Goal: Task Accomplishment & Management: Use online tool/utility

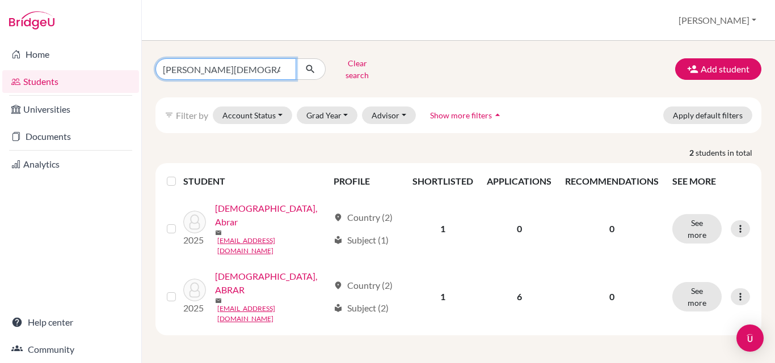
drag, startPoint x: 221, startPoint y: 69, endPoint x: 95, endPoint y: 66, distance: 125.3
click at [95, 66] on div "Home Students Universities Documents Analytics Help center Community Students o…" at bounding box center [387, 181] width 775 height 363
type input "a"
type input "myth azmin"
click button "submit" at bounding box center [310, 69] width 30 height 22
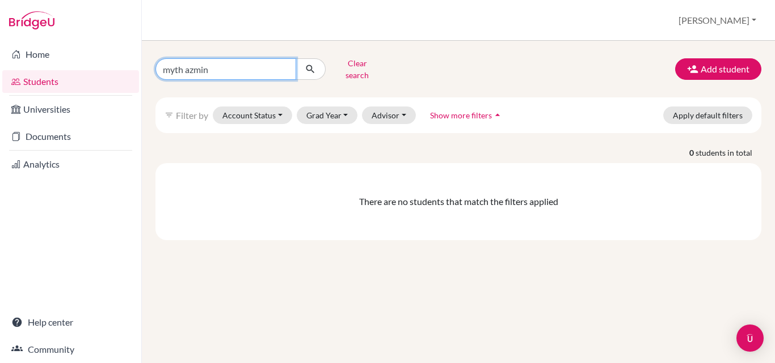
click at [231, 63] on input "myth azmin" at bounding box center [225, 69] width 141 height 22
type input "myth"
click button "submit" at bounding box center [310, 69] width 30 height 22
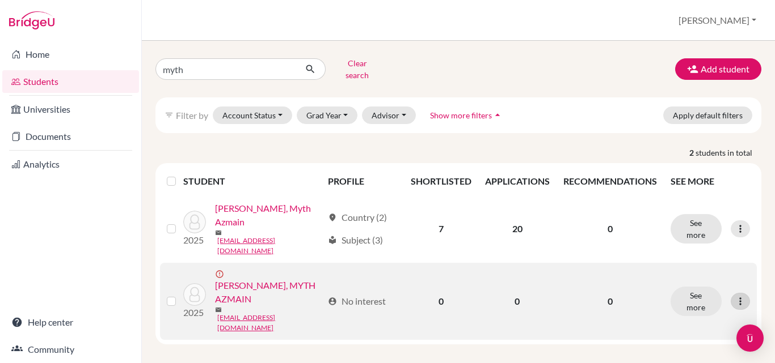
click at [744, 296] on icon at bounding box center [739, 301] width 11 height 11
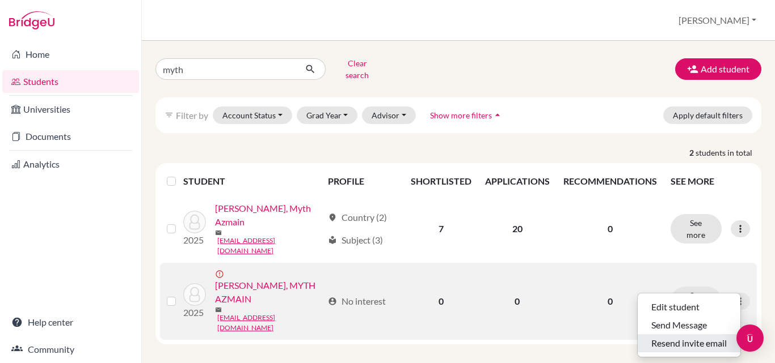
click at [700, 337] on button "Resend invite email" at bounding box center [688, 344] width 103 height 18
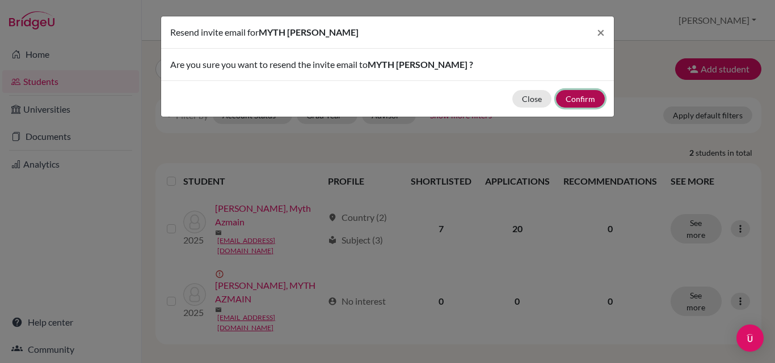
click at [579, 97] on button "Confirm" at bounding box center [580, 99] width 49 height 18
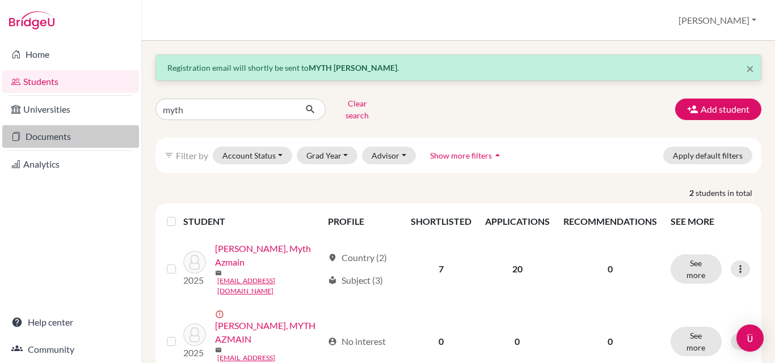
click at [57, 138] on link "Documents" at bounding box center [70, 136] width 137 height 23
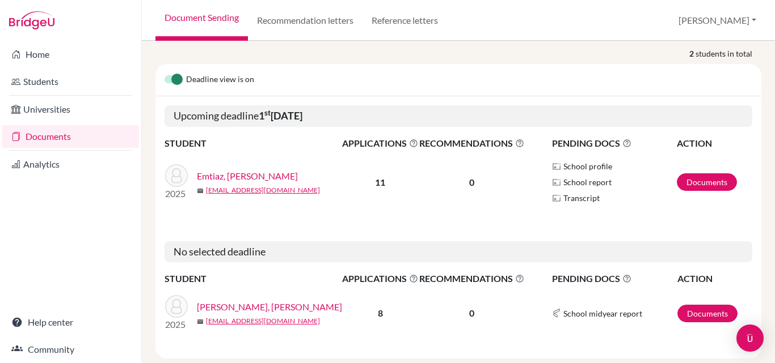
scroll to position [114, 0]
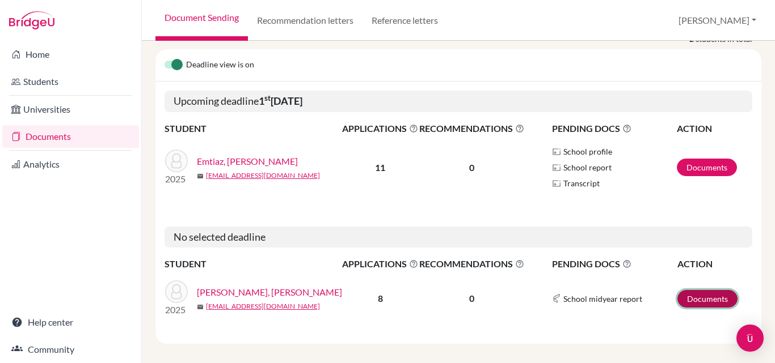
click at [705, 295] on link "Documents" at bounding box center [707, 299] width 60 height 18
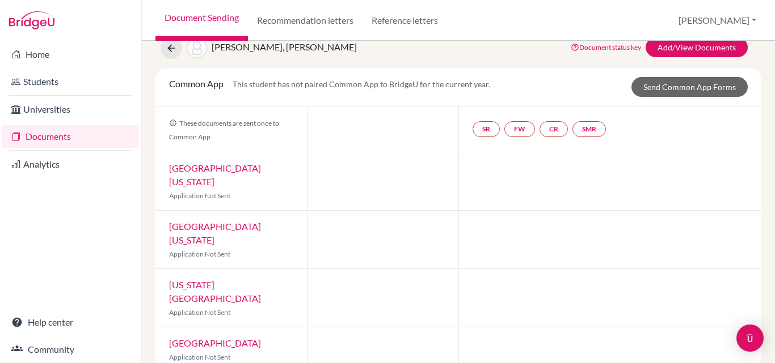
scroll to position [4, 0]
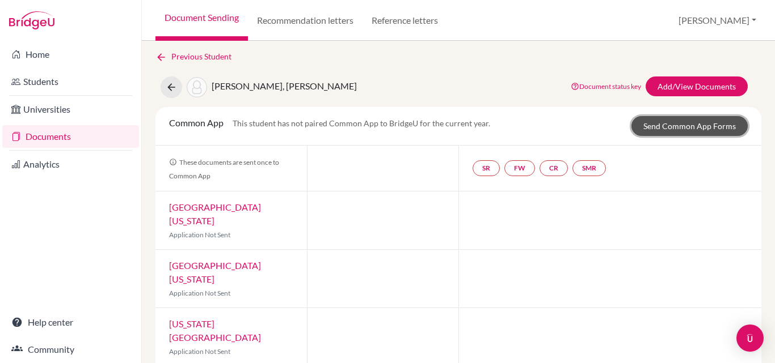
click at [678, 124] on link "Send Common App Forms" at bounding box center [689, 126] width 116 height 20
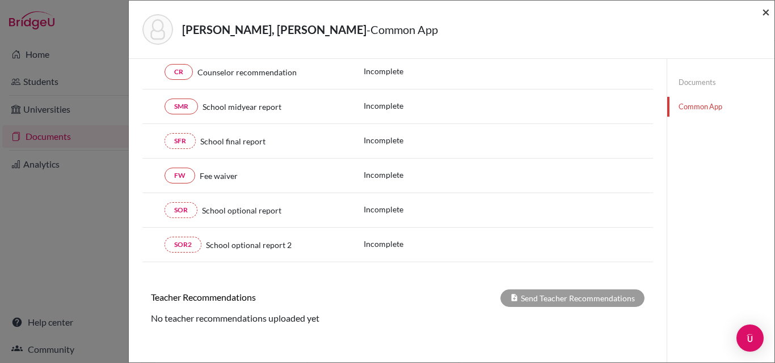
scroll to position [132, 0]
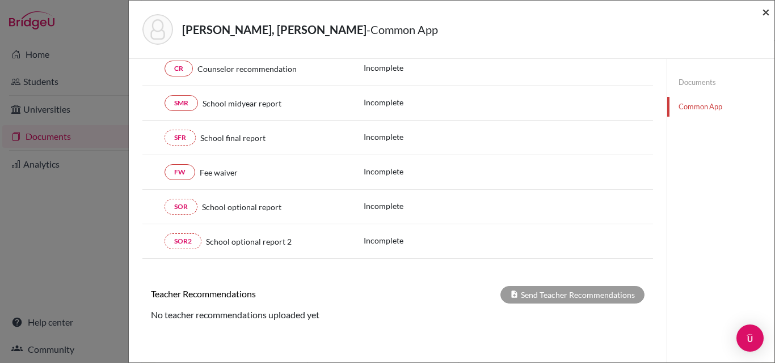
click at [768, 11] on span "×" at bounding box center [765, 11] width 8 height 16
